Goal: Check status: Check status

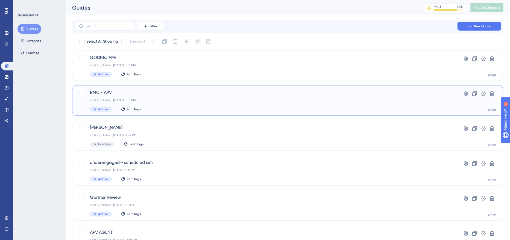
click at [174, 98] on div "Last Updated: [DATE] 05:11 PM" at bounding box center [266, 100] width 352 height 4
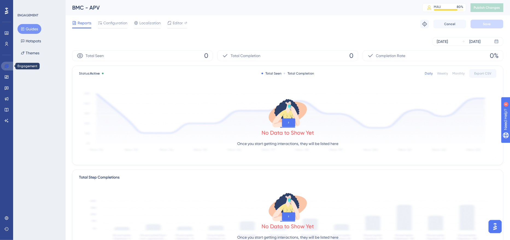
click at [6, 64] on icon at bounding box center [6, 66] width 4 height 4
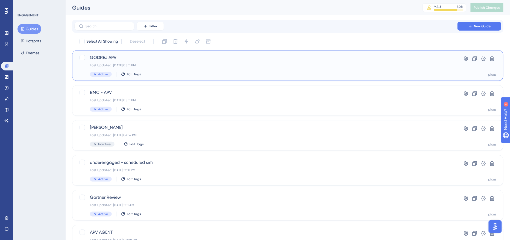
click at [189, 63] on div "GODREJ APV Last Updated: [DATE] 05:11 PM Active Edit Tags" at bounding box center [266, 65] width 352 height 22
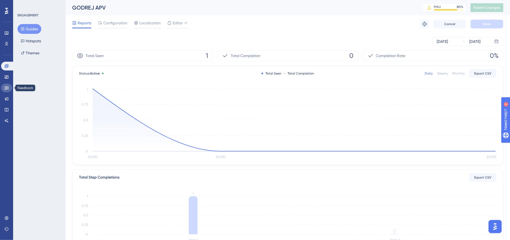
click at [4, 88] on link at bounding box center [6, 88] width 11 height 9
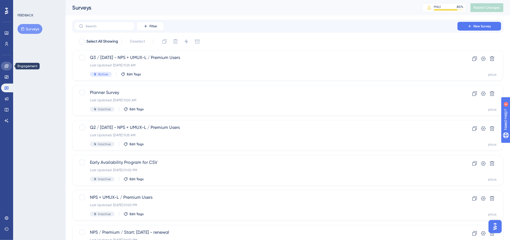
click at [7, 70] on link at bounding box center [6, 66] width 11 height 9
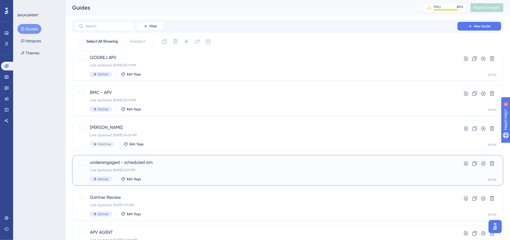
click at [176, 182] on div "underengaged - scheduled sim Last Updated: [DATE] 12:01 PM Active Edit Tags Hyp…" at bounding box center [287, 170] width 431 height 31
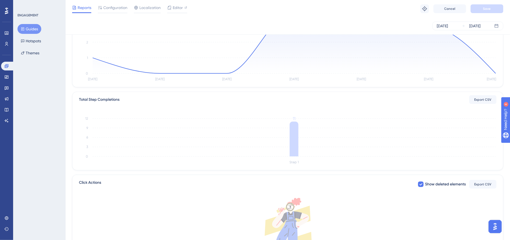
scroll to position [141, 0]
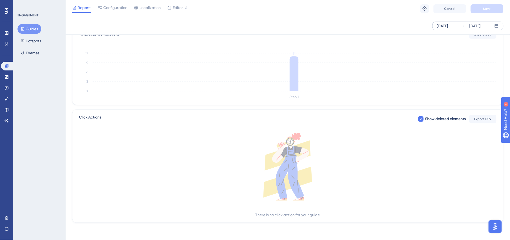
click at [444, 26] on div "[DATE]" at bounding box center [442, 26] width 11 height 7
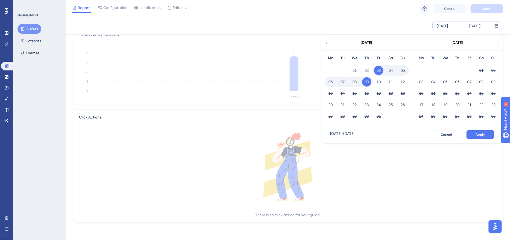
click at [326, 46] on div "[DATE]" at bounding box center [366, 42] width 90 height 15
click at [326, 44] on icon at bounding box center [325, 42] width 3 height 5
click at [420, 115] on button "29" at bounding box center [420, 116] width 9 height 9
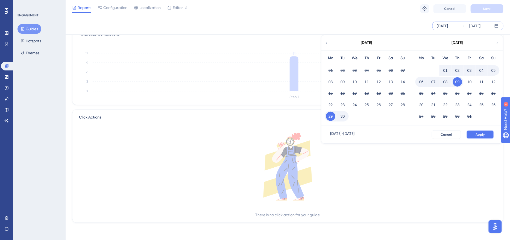
click at [483, 133] on span "Apply" at bounding box center [479, 134] width 9 height 4
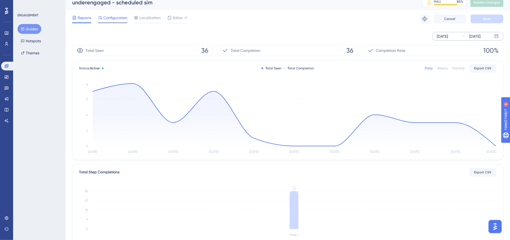
scroll to position [0, 0]
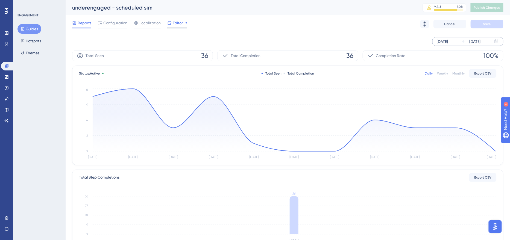
click at [176, 23] on span "Editor" at bounding box center [178, 23] width 10 height 7
click at [6, 90] on icon at bounding box center [6, 88] width 4 height 4
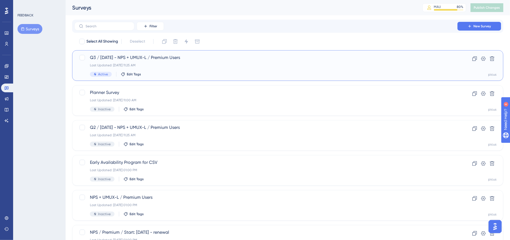
click at [168, 68] on div "Q3 / [DATE] - NPS + UMUX-L / Premium Users Last Updated: [DATE] 11:25 AM Active…" at bounding box center [266, 65] width 352 height 22
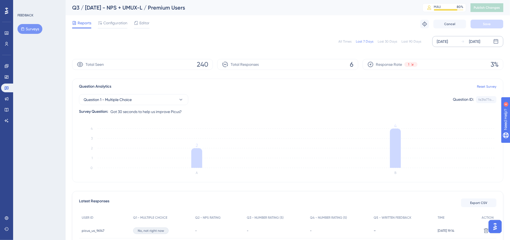
click at [447, 42] on div "[DATE]" at bounding box center [442, 41] width 11 height 7
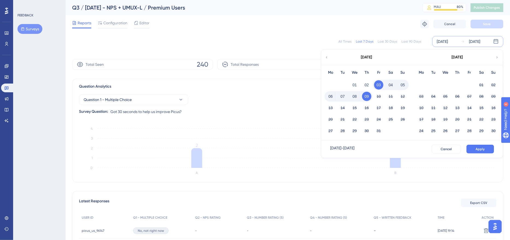
click at [328, 57] on icon at bounding box center [326, 57] width 4 height 5
click at [421, 83] on button "01" at bounding box center [420, 84] width 9 height 9
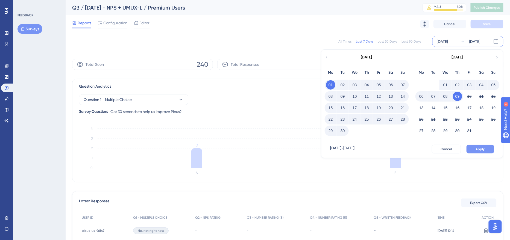
click at [480, 148] on span "Apply" at bounding box center [479, 149] width 9 height 4
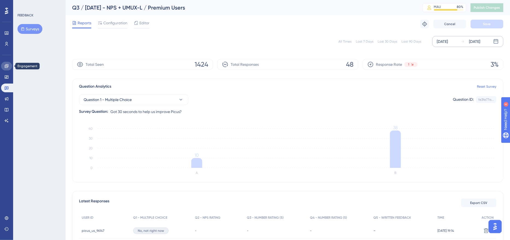
click at [7, 66] on icon at bounding box center [7, 66] width 4 height 4
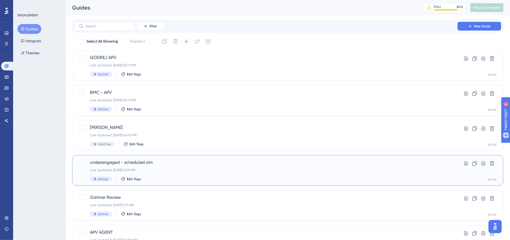
click at [162, 171] on div "Last Updated: [DATE] 12:01 PM" at bounding box center [266, 170] width 352 height 4
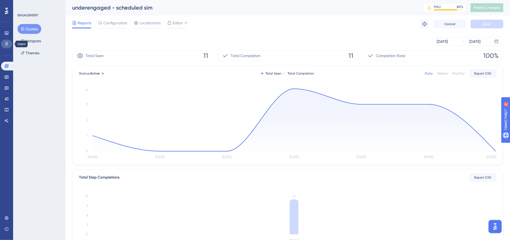
click at [7, 43] on icon at bounding box center [6, 44] width 4 height 4
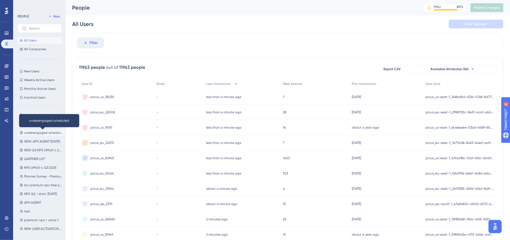
click at [41, 131] on span "underengaged scheduled" at bounding box center [43, 133] width 39 height 4
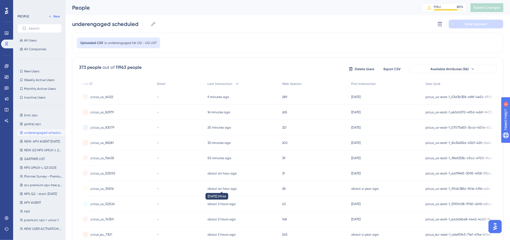
scroll to position [0, 1]
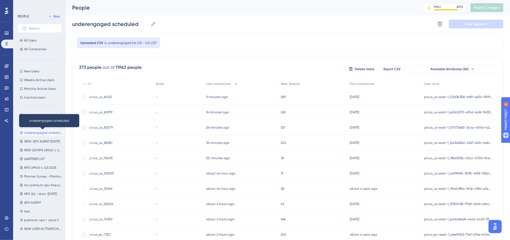
click at [46, 131] on span "underengaged scheduled" at bounding box center [43, 133] width 39 height 4
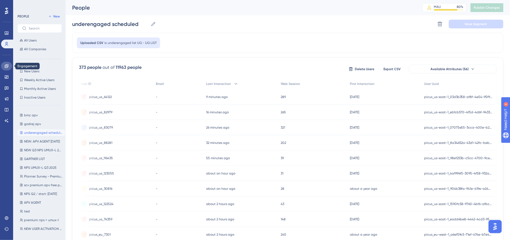
click at [5, 64] on icon at bounding box center [6, 66] width 4 height 4
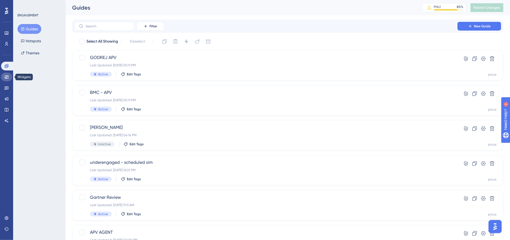
click at [2, 79] on link at bounding box center [6, 77] width 11 height 9
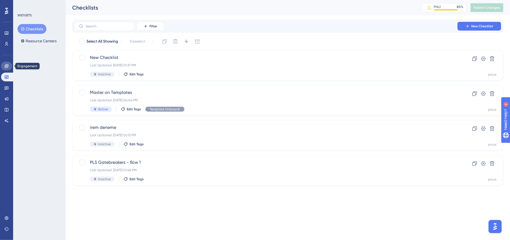
click at [5, 66] on icon at bounding box center [6, 66] width 4 height 4
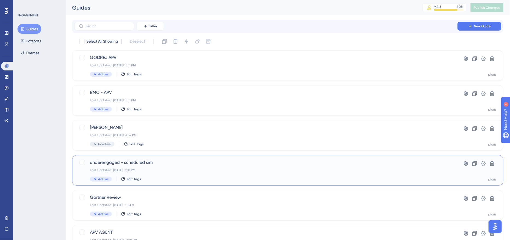
click at [162, 175] on div "underengaged - scheduled sim Last Updated: [DATE] 12:01 PM Active Edit Tags" at bounding box center [266, 170] width 352 height 22
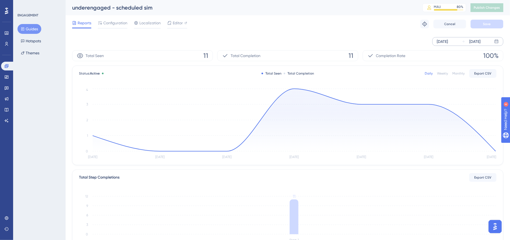
click at [444, 43] on div "[DATE]" at bounding box center [442, 41] width 11 height 7
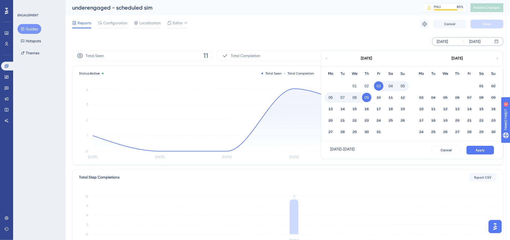
click at [328, 57] on icon at bounding box center [325, 58] width 3 height 5
click at [423, 132] on button "29" at bounding box center [420, 131] width 9 height 9
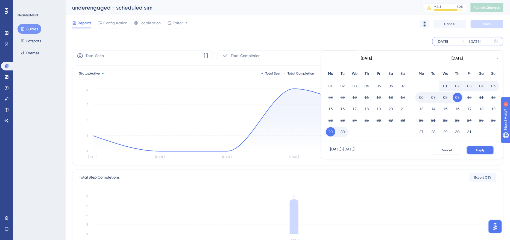
click at [486, 150] on button "Apply" at bounding box center [480, 150] width 28 height 9
